Goal: Find specific page/section: Find specific page/section

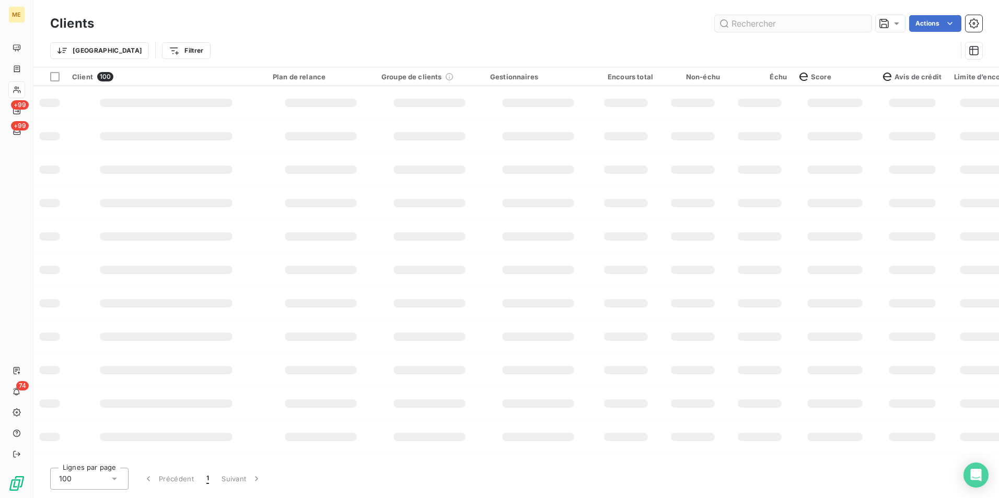
click at [776, 25] on input "text" at bounding box center [793, 23] width 157 height 17
click at [764, 24] on input "text" at bounding box center [793, 23] width 157 height 17
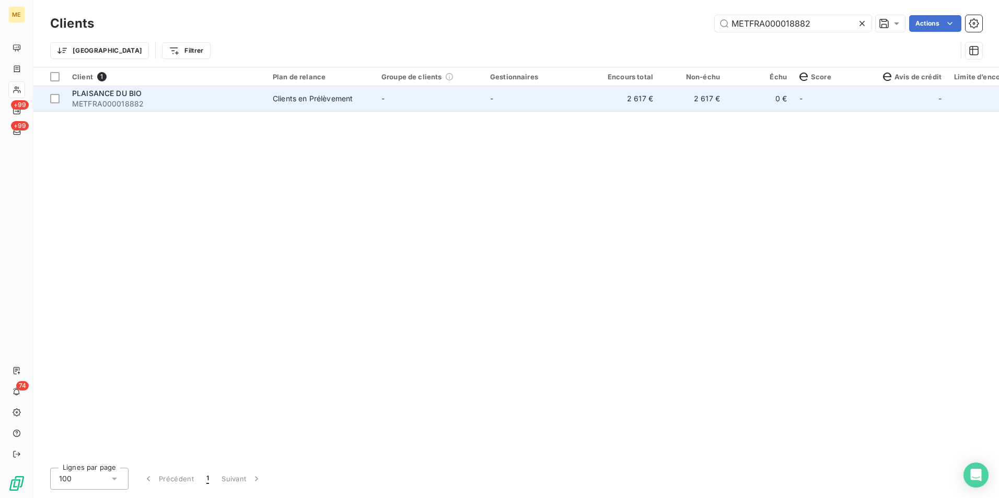
type input "METFRA000018882"
click at [119, 100] on span "METFRA000018882" at bounding box center [166, 104] width 188 height 10
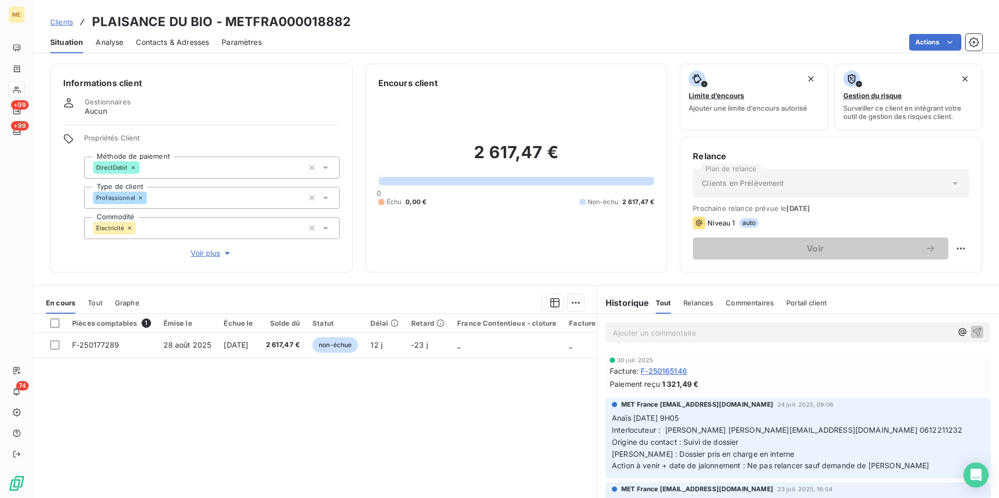
scroll to position [37, 0]
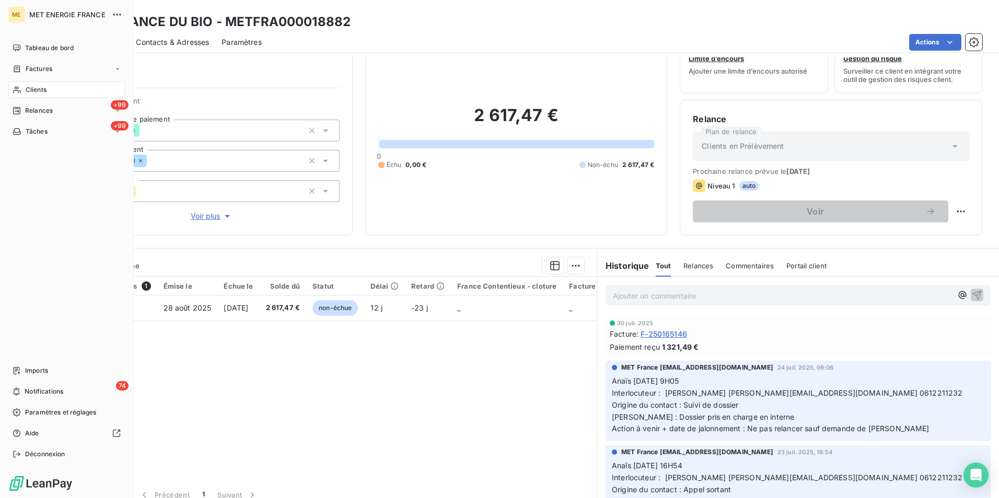
click at [17, 87] on icon at bounding box center [17, 90] width 9 height 8
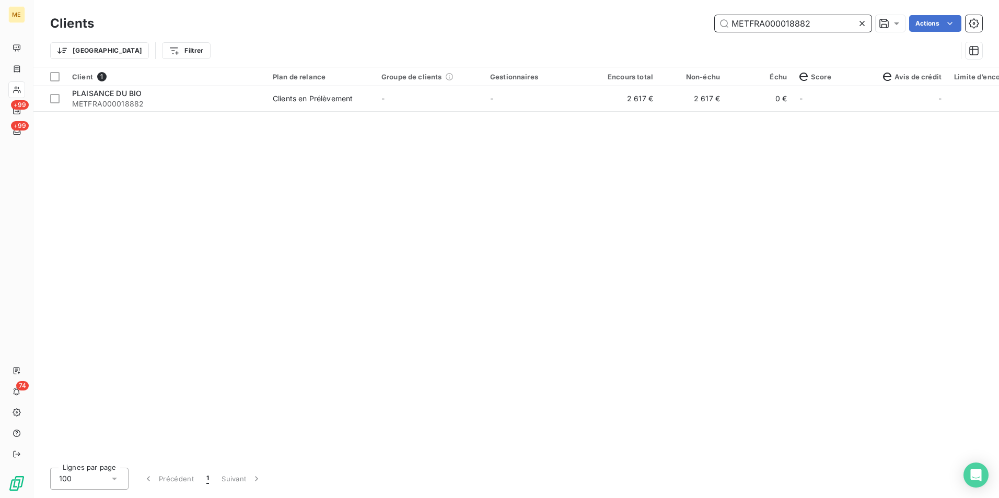
click at [784, 20] on input "METFRA000018882" at bounding box center [793, 23] width 157 height 17
paste input "2966"
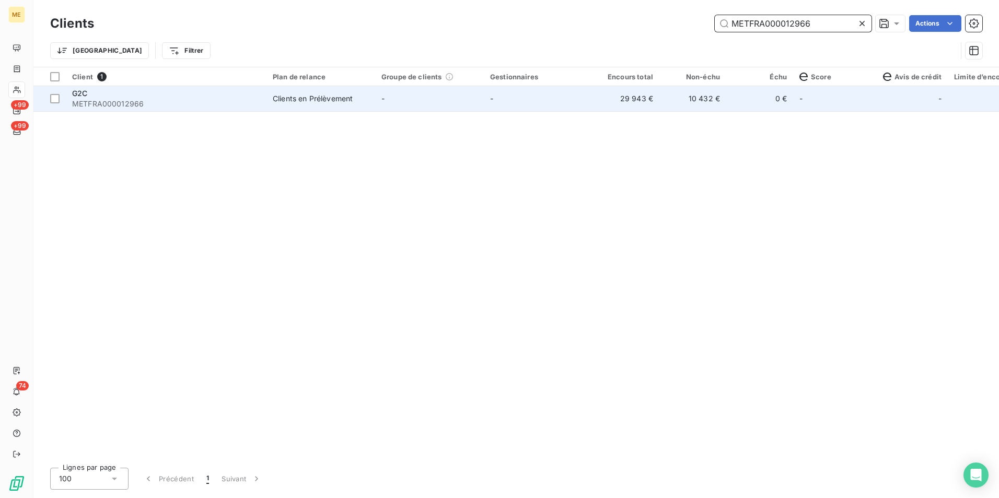
type input "METFRA000012966"
click at [288, 106] on td "Clients en Prélèvement" at bounding box center [320, 98] width 109 height 25
